Goal: Task Accomplishment & Management: Manage account settings

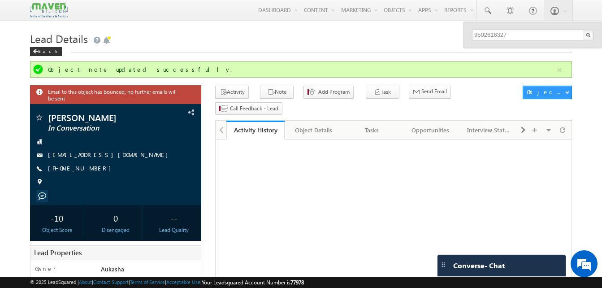
click at [535, 35] on input "9502616327" at bounding box center [533, 35] width 122 height 11
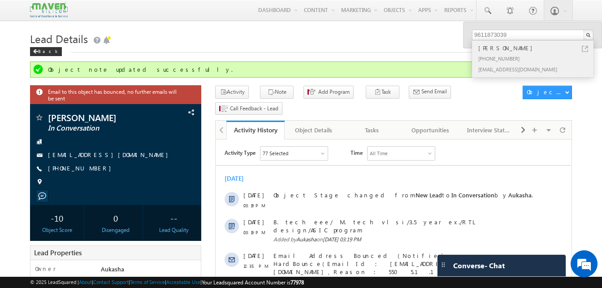
click at [584, 50] on link at bounding box center [585, 49] width 6 height 6
click at [529, 33] on input "9611873039" at bounding box center [533, 35] width 122 height 11
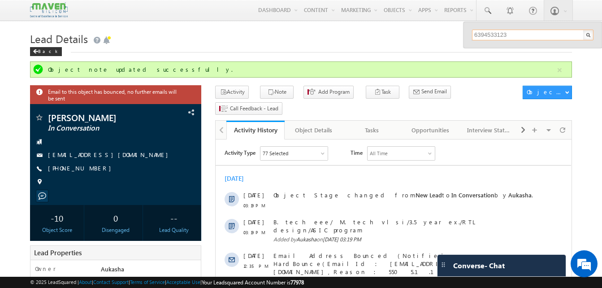
type input "6394533123"
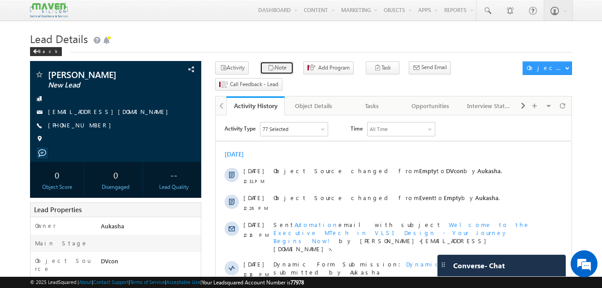
click at [268, 72] on icon "button" at bounding box center [271, 68] width 7 height 9
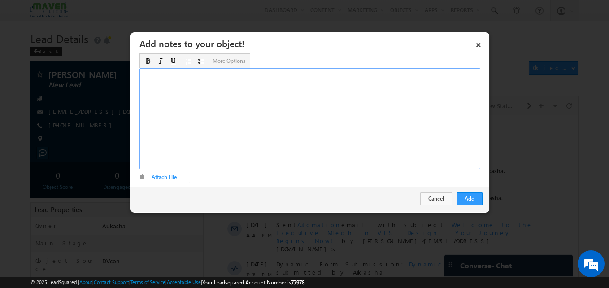
click at [265, 79] on div "Rich Text Editor, Description-inline-editor-div" at bounding box center [309, 118] width 341 height 101
click at [477, 202] on button "Add" at bounding box center [469, 198] width 26 height 13
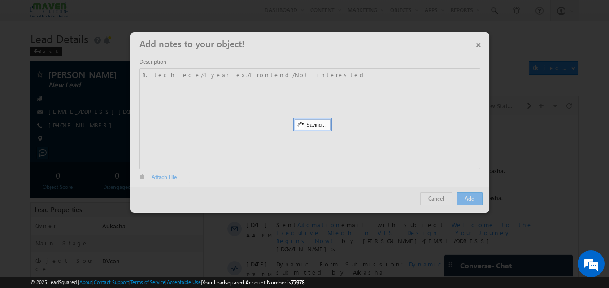
click at [51, 152] on div at bounding box center [304, 144] width 609 height 288
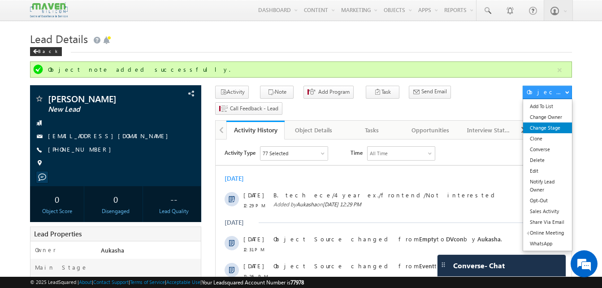
click at [548, 126] on link "Change Stage" at bounding box center [547, 127] width 49 height 11
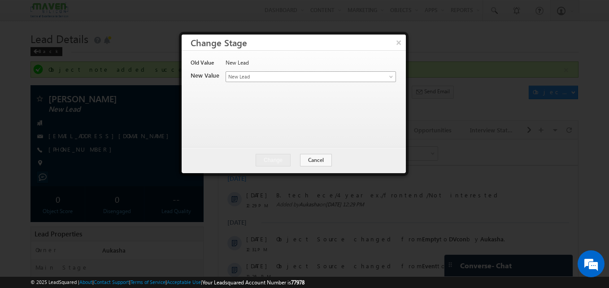
click at [326, 76] on span "New Lead" at bounding box center [296, 77] width 140 height 8
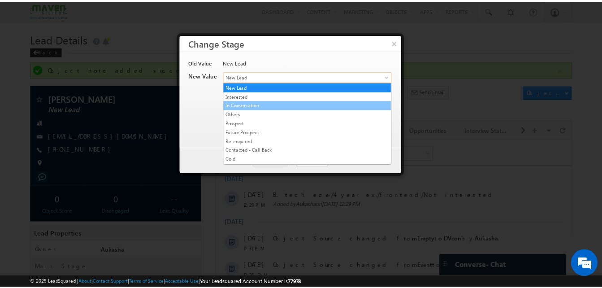
scroll to position [169, 0]
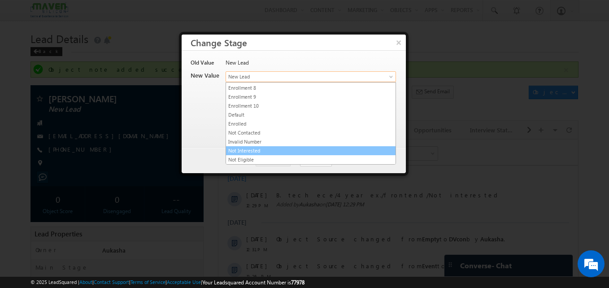
click at [245, 150] on link "Not Interested" at bounding box center [310, 151] width 169 height 8
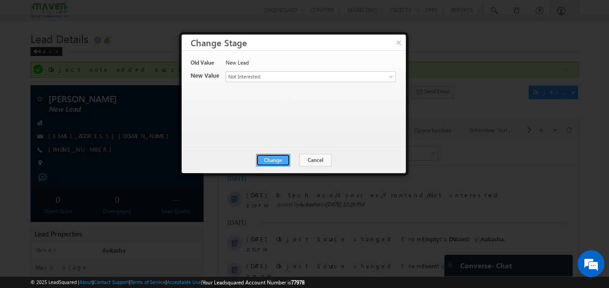
click at [281, 157] on button "Change" at bounding box center [273, 160] width 34 height 13
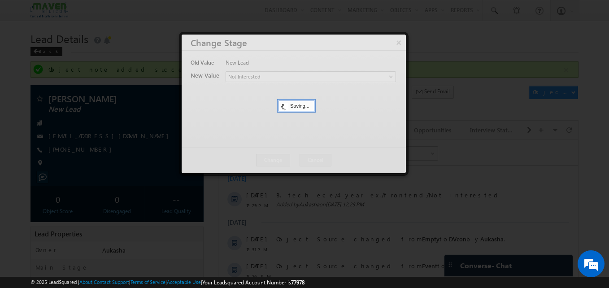
click at [79, 135] on div at bounding box center [304, 144] width 609 height 288
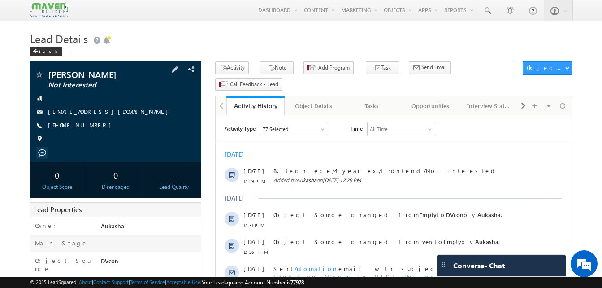
drag, startPoint x: 96, startPoint y: 124, endPoint x: 91, endPoint y: 127, distance: 6.2
click at [91, 127] on div "[PHONE_NUMBER]" at bounding box center [116, 125] width 162 height 9
copy div "[PHONE_NUMBER]"
drag, startPoint x: 109, startPoint y: 74, endPoint x: 48, endPoint y: 73, distance: 61.9
click at [48, 73] on div "Uday Krishna J Not Interested" at bounding box center [116, 74] width 162 height 9
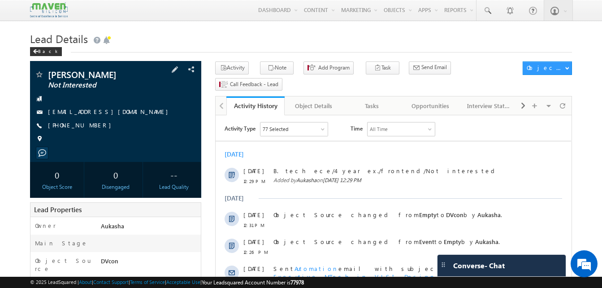
copy div "[PERSON_NAME]"
